Goal: Obtain resource: Obtain resource

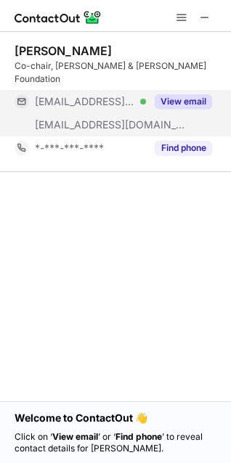
click at [182, 94] on button "View email" at bounding box center [183, 101] width 57 height 15
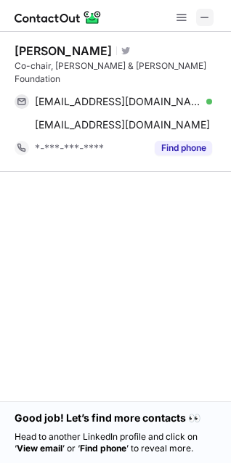
click at [200, 20] on span at bounding box center [205, 18] width 12 height 12
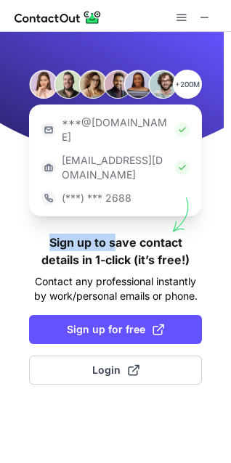
drag, startPoint x: 94, startPoint y: 215, endPoint x: 188, endPoint y: 208, distance: 94.6
click at [189, 208] on div "+200M ***@gmail.com ***@company.com (***) *** 2688 Sign up to save contact deta…" at bounding box center [115, 247] width 231 height 431
click at [168, 234] on h1 "Sign up to save contact details in 1-click (it’s free!)" at bounding box center [115, 251] width 173 height 35
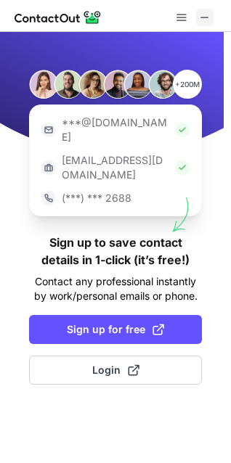
click at [203, 17] on span at bounding box center [205, 18] width 12 height 12
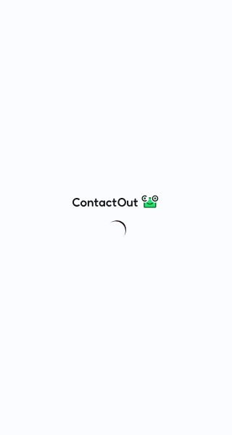
drag, startPoint x: 118, startPoint y: 10, endPoint x: 236, endPoint y: 54, distance: 125.6
click at [231, 54] on html at bounding box center [116, 217] width 232 height 435
click at [125, 231] on img at bounding box center [116, 230] width 25 height 25
click at [123, 173] on div at bounding box center [116, 217] width 232 height 435
